Goal: Task Accomplishment & Management: Manage account settings

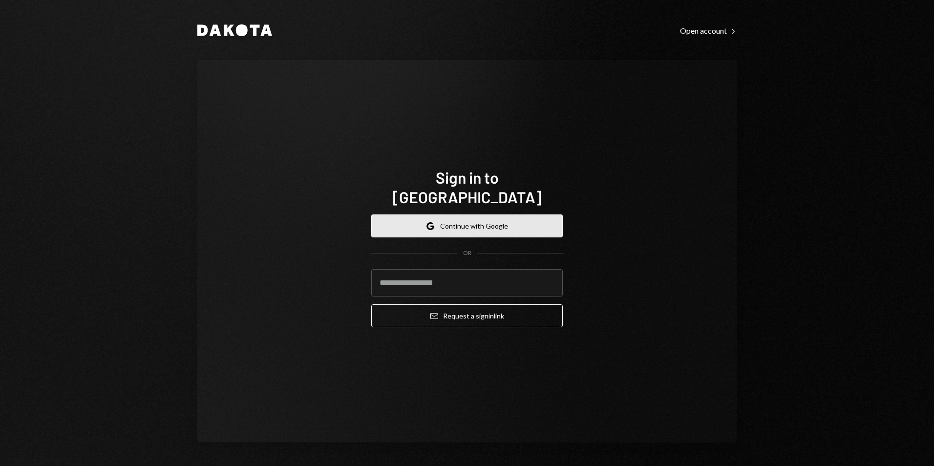
drag, startPoint x: 0, startPoint y: 0, endPoint x: 465, endPoint y: 221, distance: 514.4
click at [465, 221] on button "Google Continue with Google" at bounding box center [466, 225] width 191 height 23
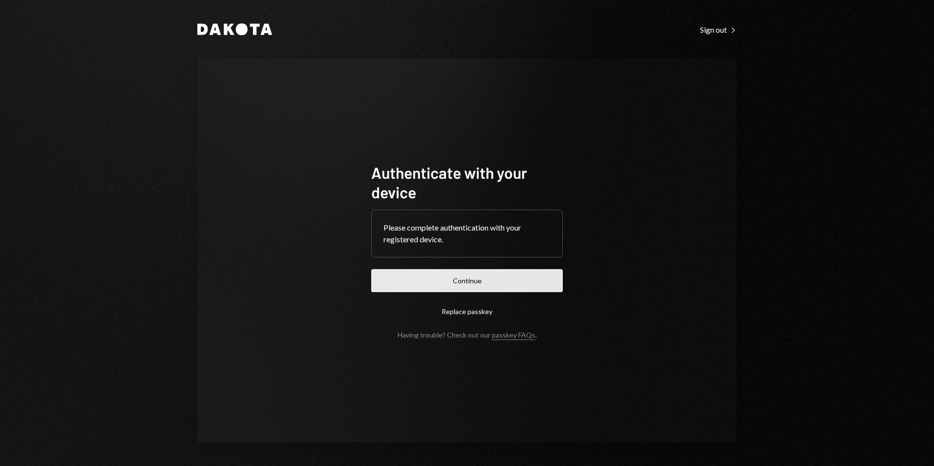
click at [484, 284] on button "Continue" at bounding box center [466, 280] width 191 height 23
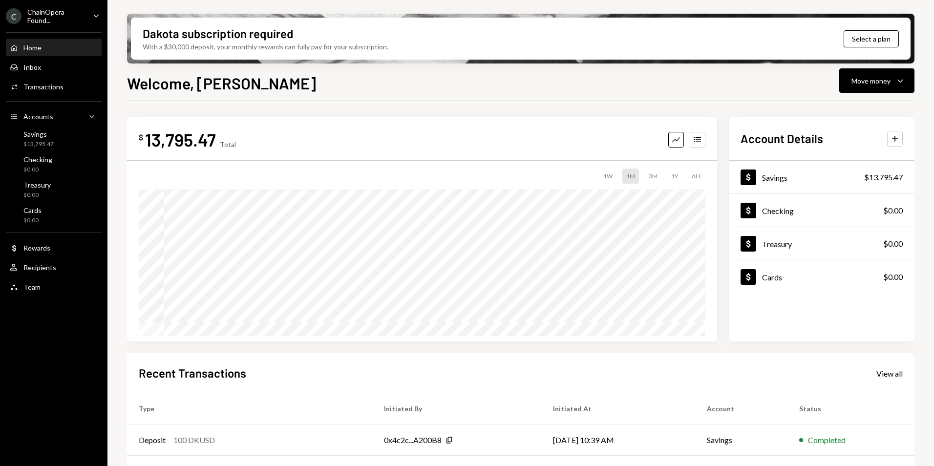
click at [77, 15] on div "ChainOpera Found..." at bounding box center [56, 16] width 58 height 17
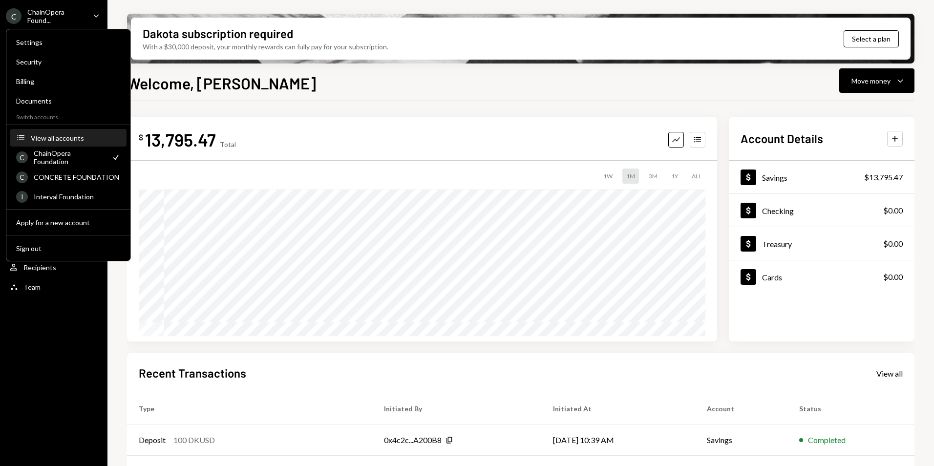
click at [48, 135] on div "View all accounts" at bounding box center [76, 138] width 90 height 8
